Goal: Navigation & Orientation: Find specific page/section

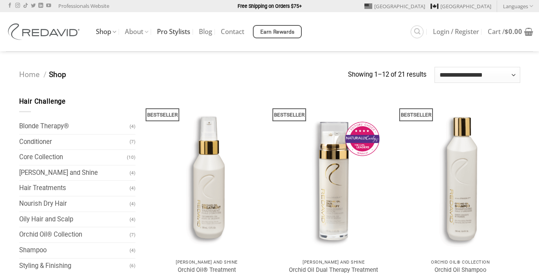
click at [173, 34] on link "Pro Stylists" at bounding box center [173, 32] width 33 height 14
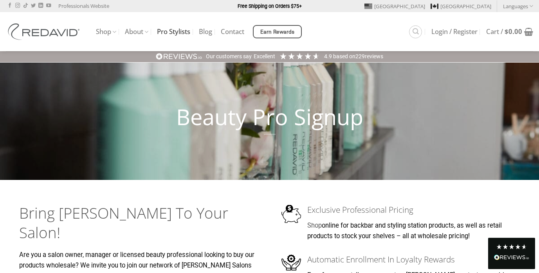
click at [60, 39] on img at bounding box center [45, 31] width 78 height 16
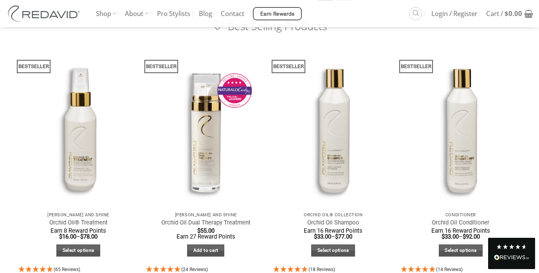
scroll to position [240, 0]
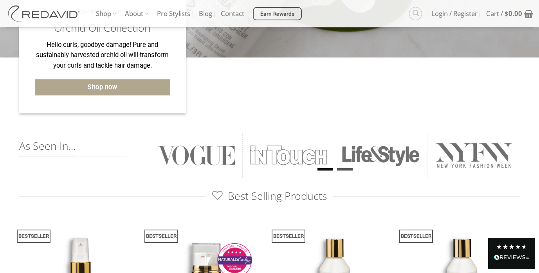
click at [343, 171] on li "Page dot 2" at bounding box center [345, 169] width 16 height 2
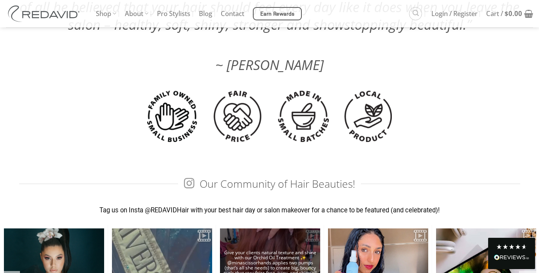
scroll to position [2123, 0]
